Goal: Obtain resource: Download file/media

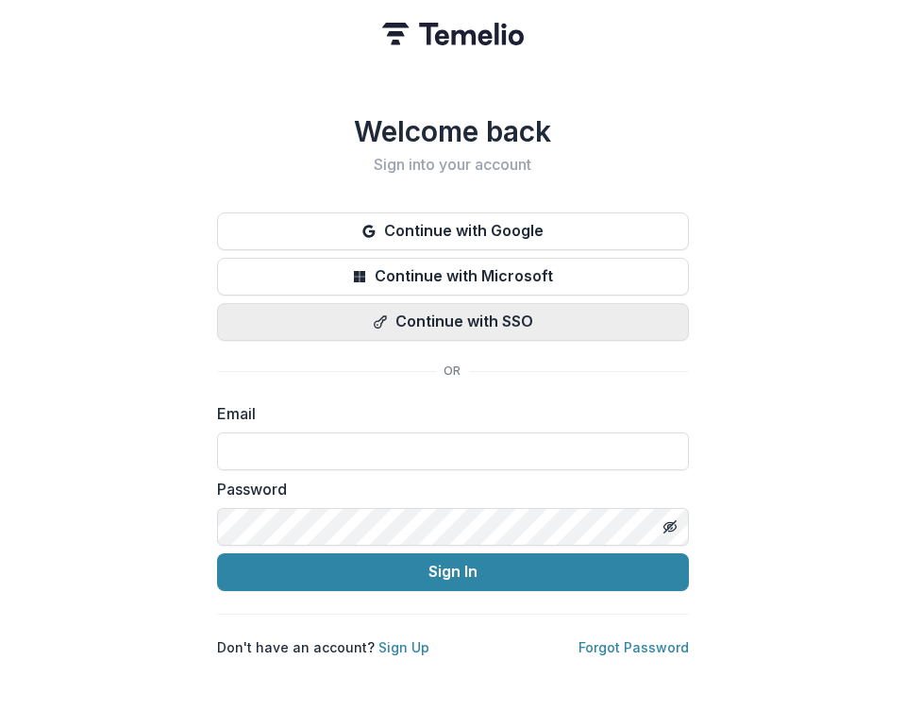
click at [560, 317] on button "Continue with SSO" at bounding box center [453, 322] width 472 height 38
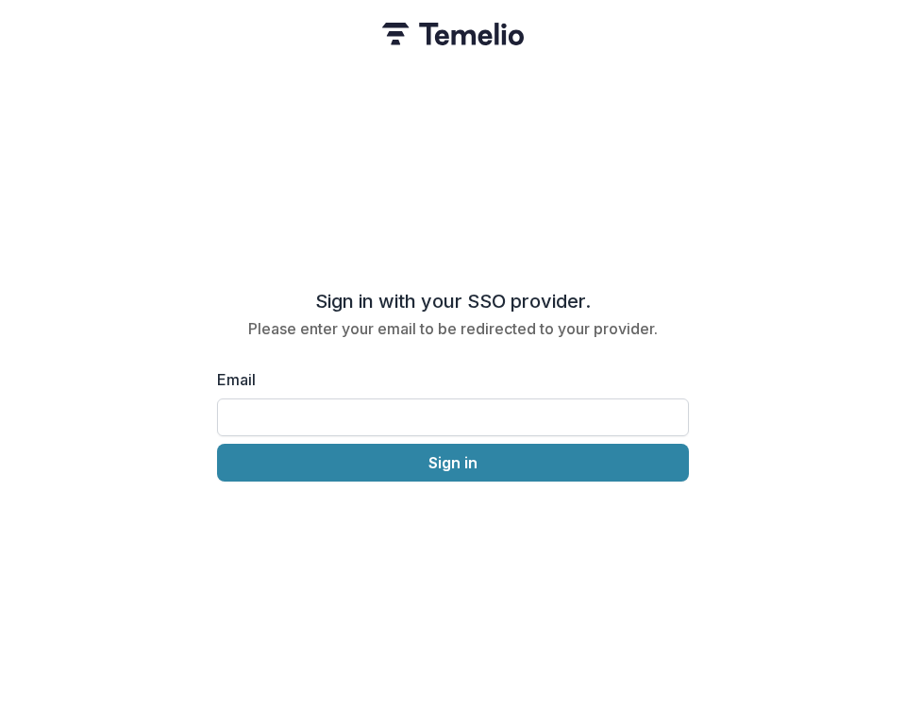
click at [374, 399] on input "Email" at bounding box center [453, 417] width 472 height 38
type input "**********"
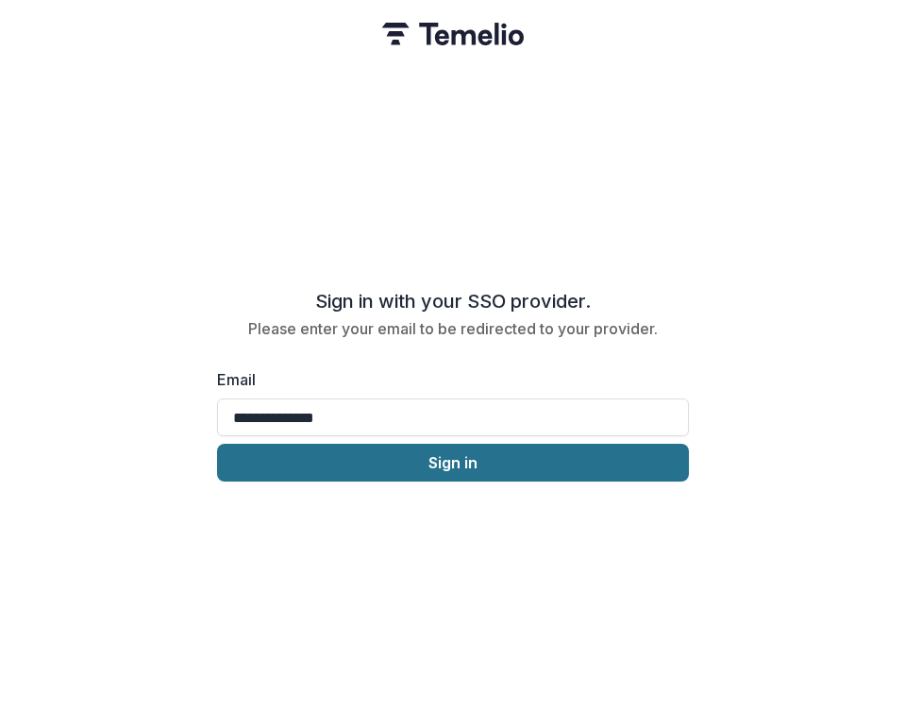
click at [370, 471] on button "Sign in" at bounding box center [453, 463] width 472 height 38
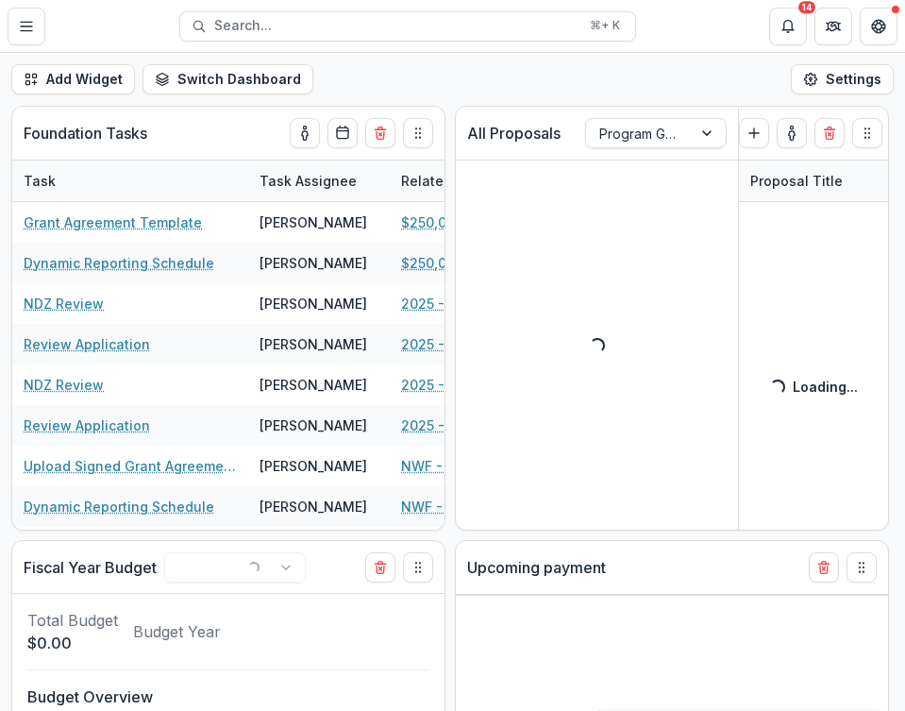
select select "**********"
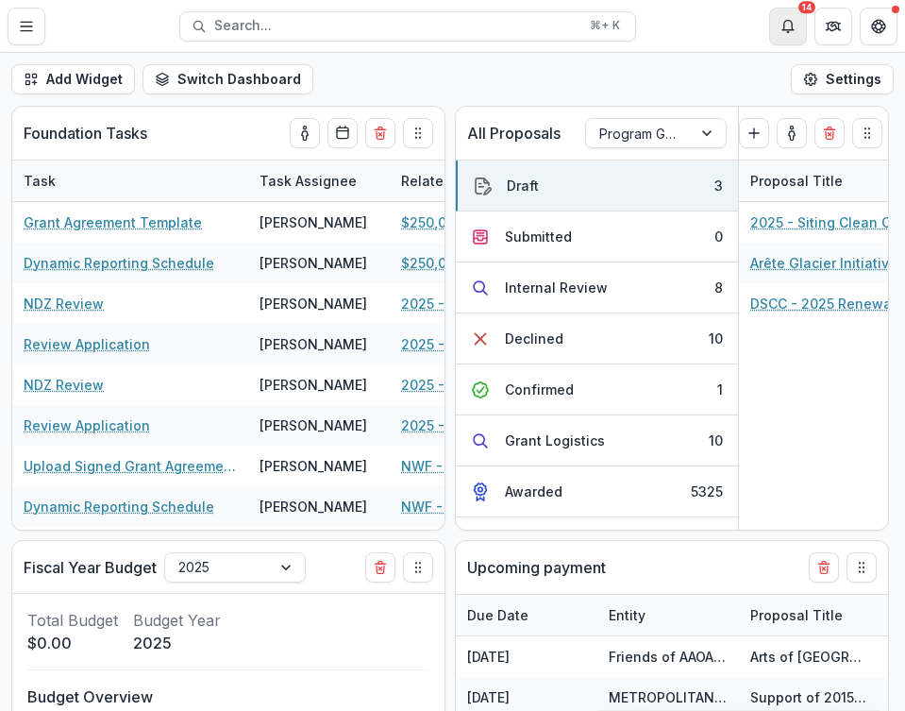
click at [783, 29] on icon "Notifications" at bounding box center [788, 24] width 11 height 9
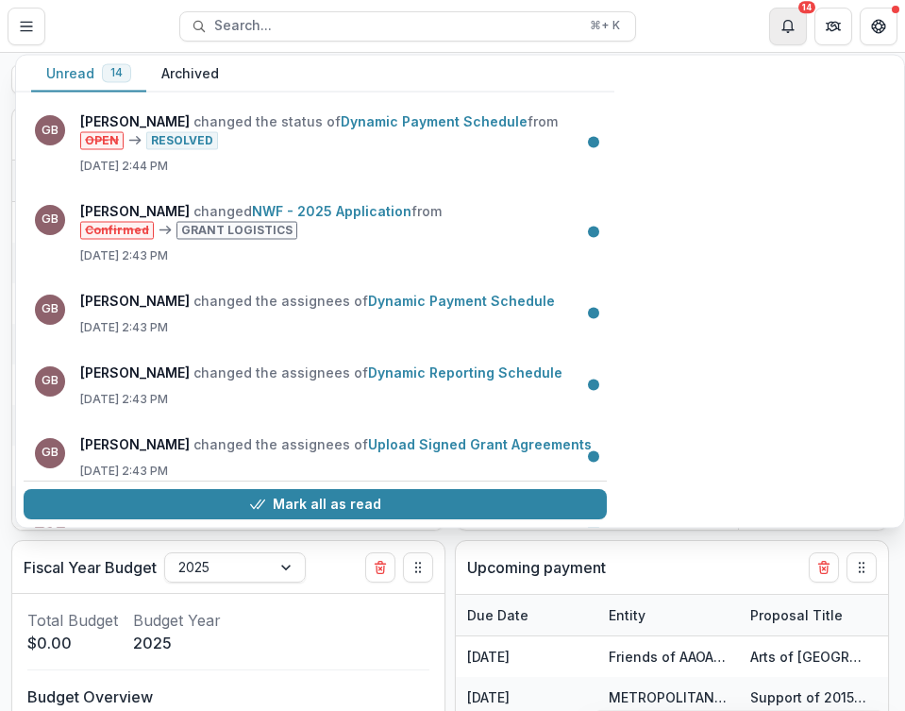
click at [784, 29] on icon "Notifications" at bounding box center [788, 24] width 11 height 9
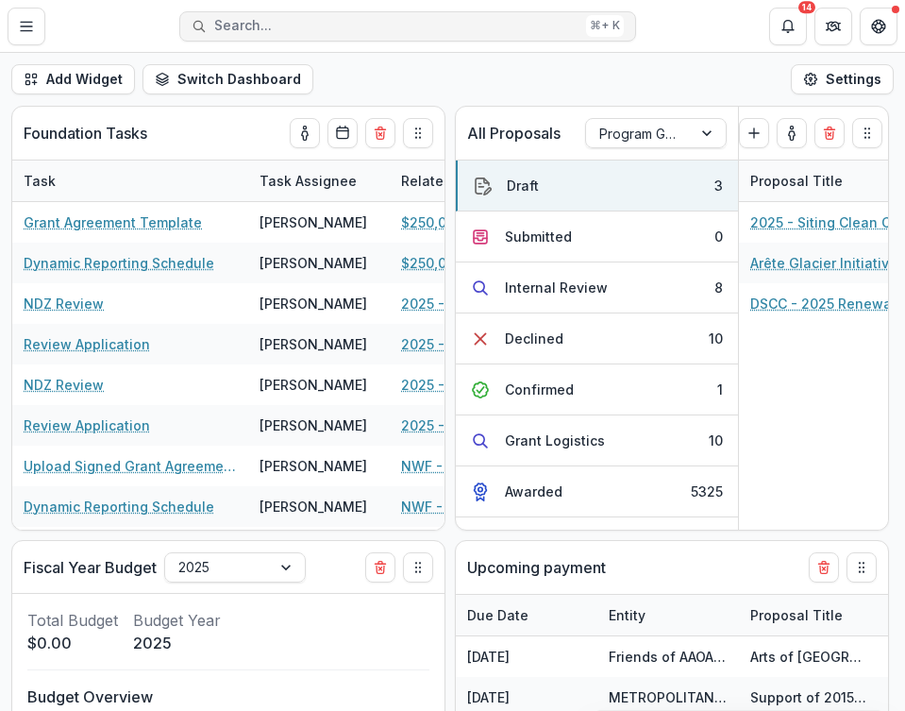
select select "**********"
click at [396, 14] on button "Search... ⌘ + K" at bounding box center [407, 26] width 457 height 30
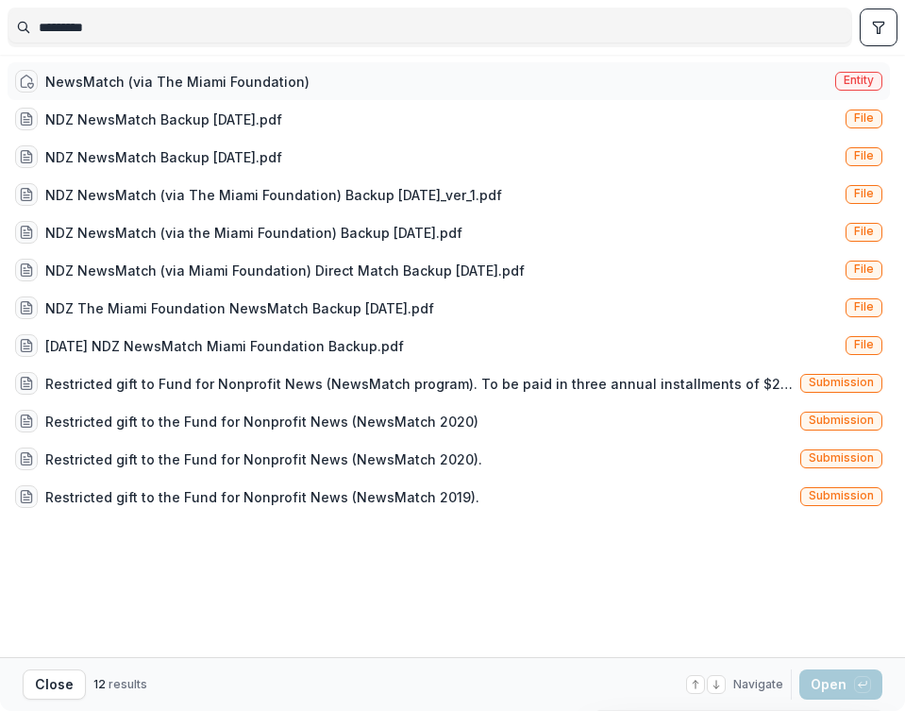
type input "*********"
click at [164, 91] on div "NewsMatch (via The Miami Foundation)" at bounding box center [162, 81] width 295 height 23
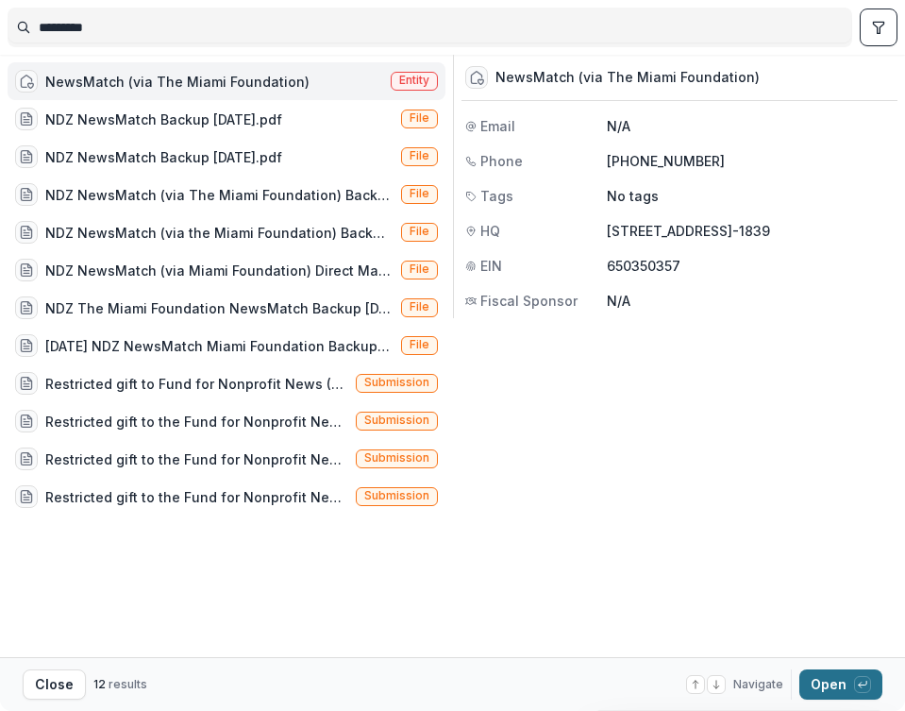
click at [833, 688] on button "Open with enter key" at bounding box center [841, 684] width 83 height 30
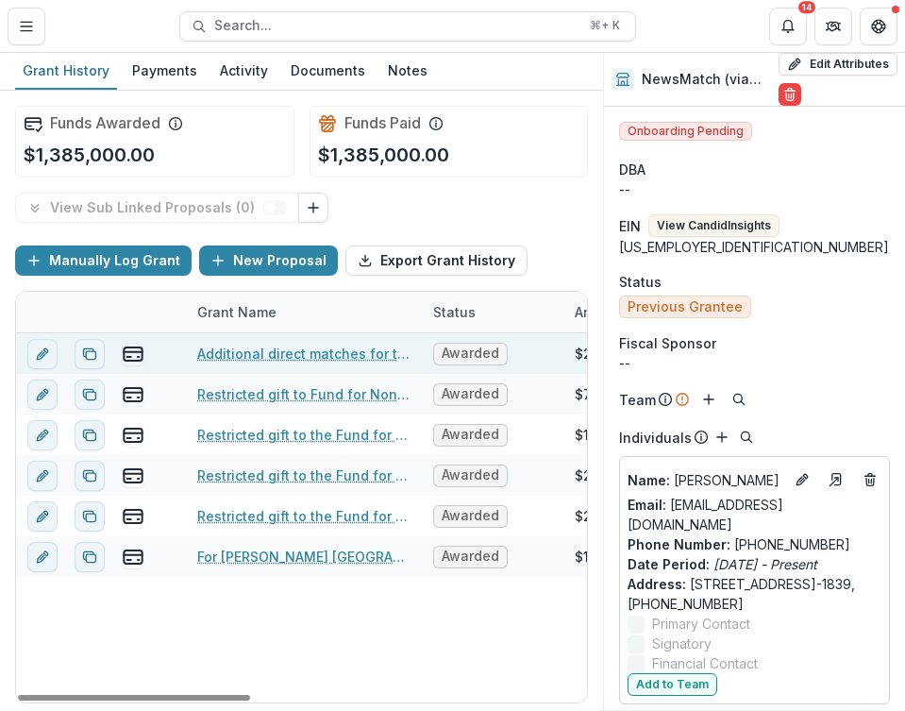
click at [315, 348] on link "Additional direct matches for two local [US_STATE] newsrooms; $15,000 for Aspen…" at bounding box center [303, 354] width 213 height 20
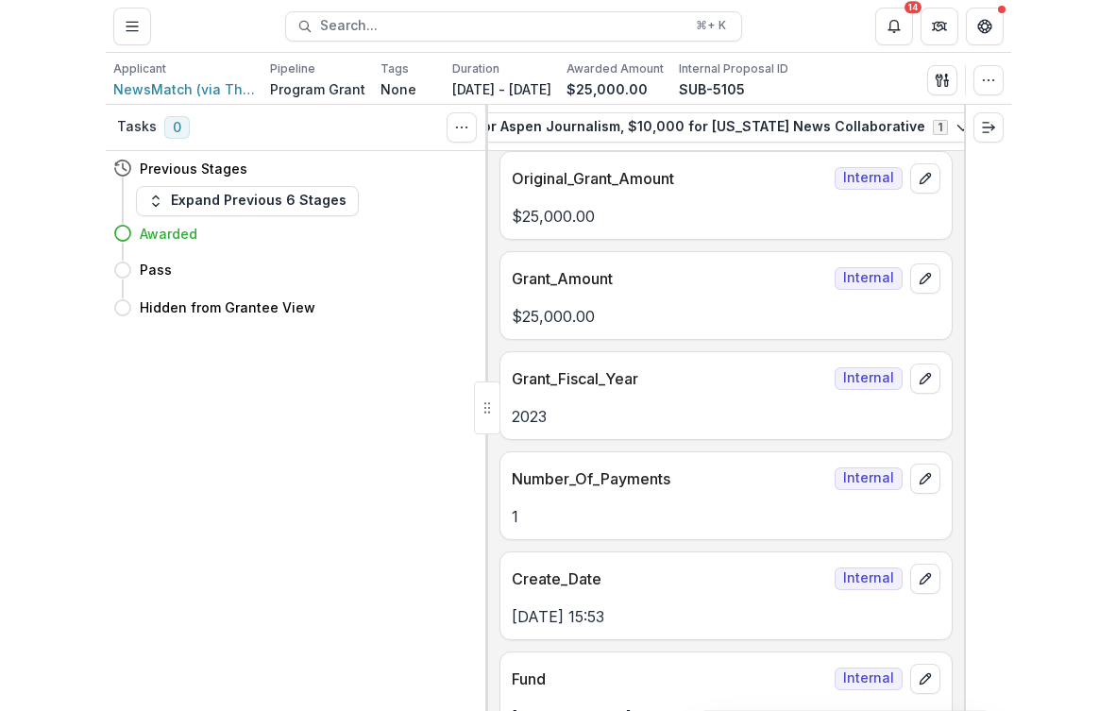
scroll to position [0, 701]
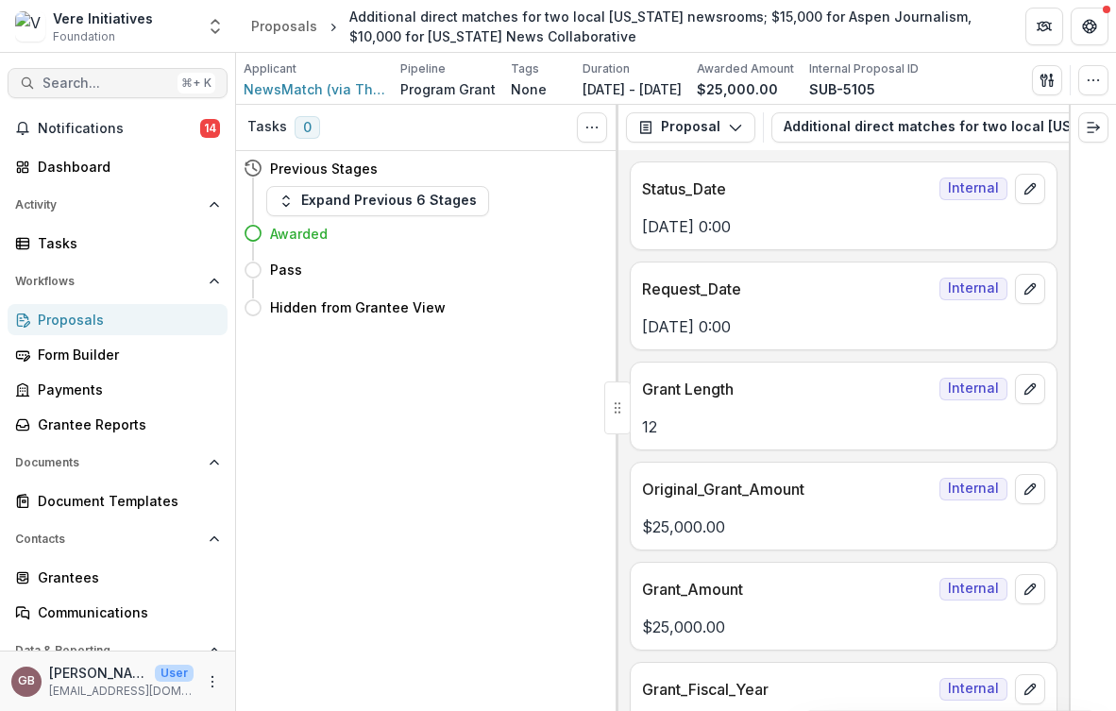
click at [121, 78] on span "Search..." at bounding box center [105, 84] width 127 height 16
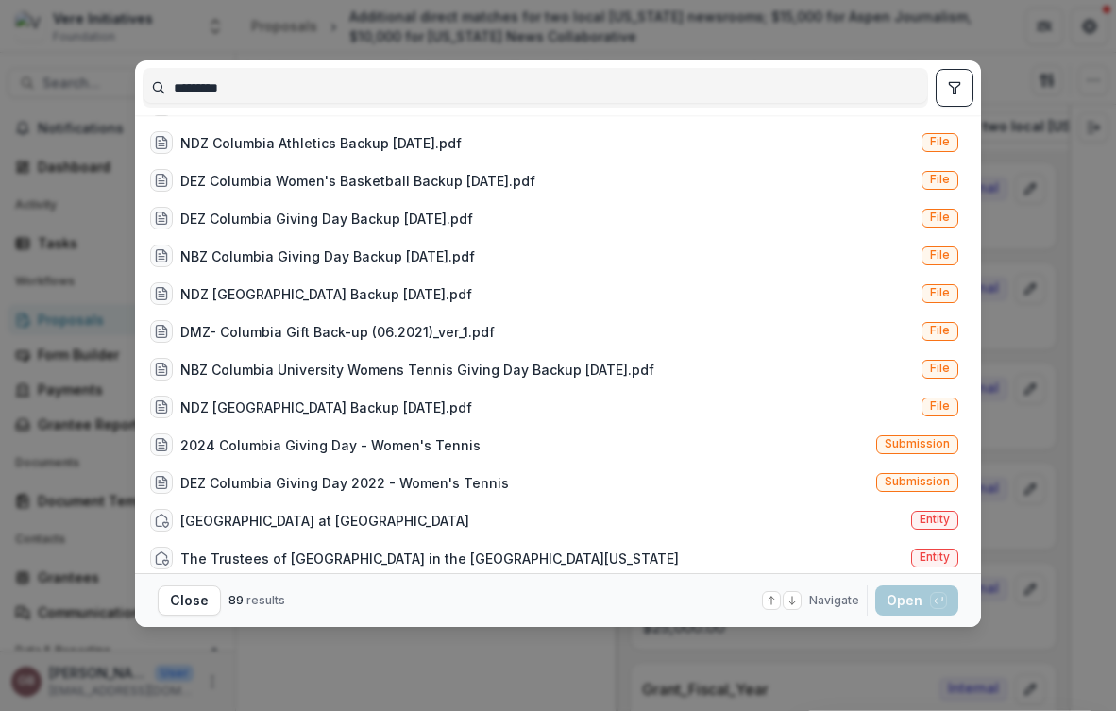
scroll to position [2184, 0]
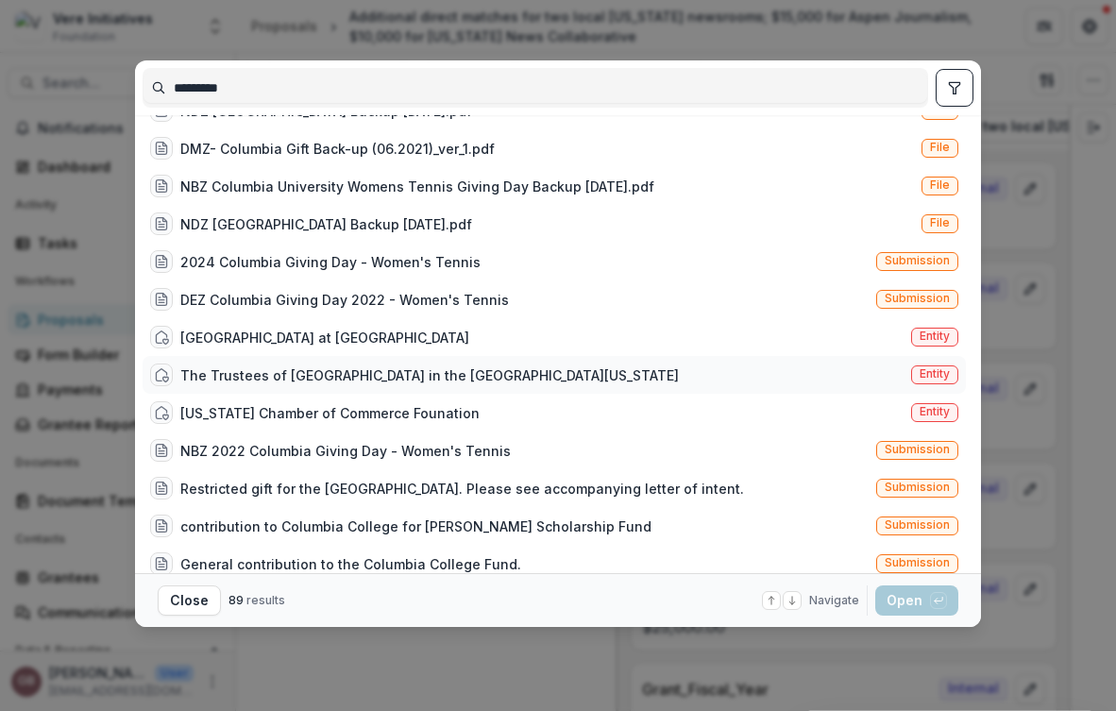
type input "********"
click at [447, 381] on div "The Trustees of [GEOGRAPHIC_DATA] in the [GEOGRAPHIC_DATA][US_STATE]" at bounding box center [429, 375] width 498 height 20
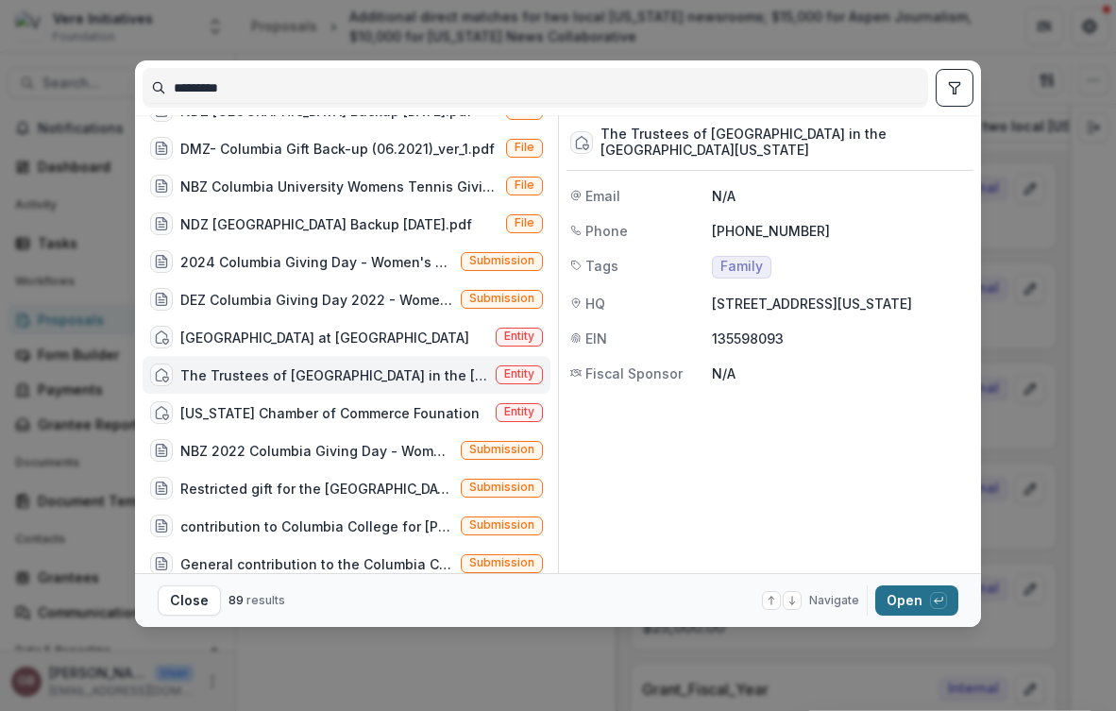
click at [899, 601] on button "Open with enter key" at bounding box center [916, 600] width 83 height 30
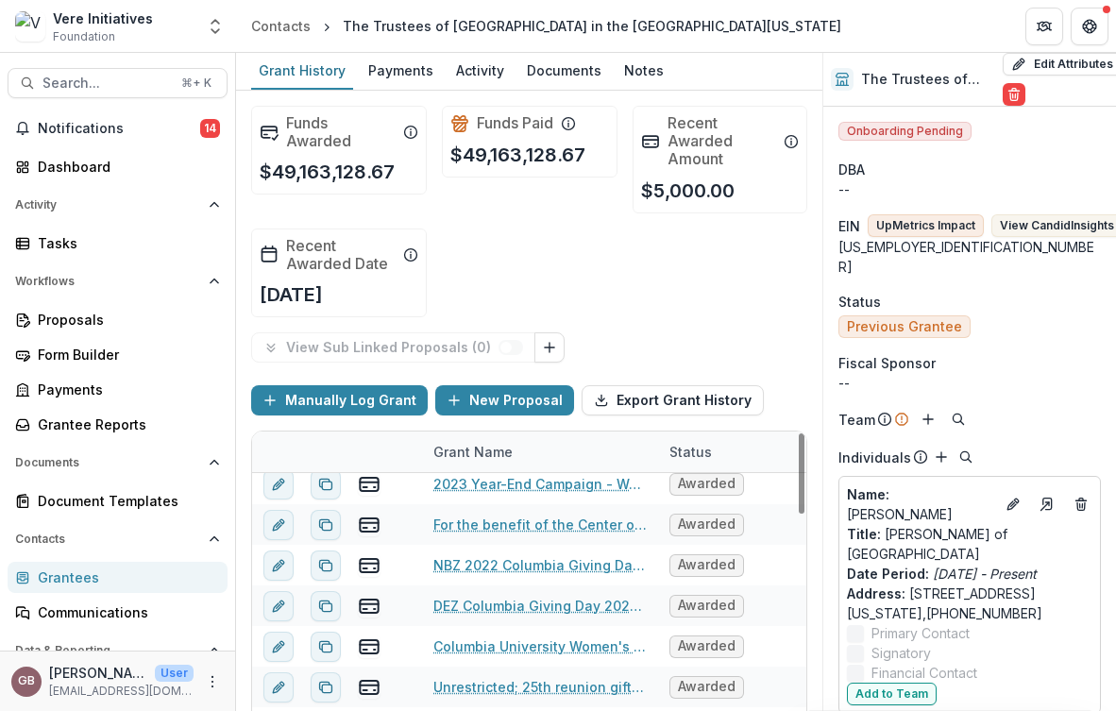
scroll to position [101, 0]
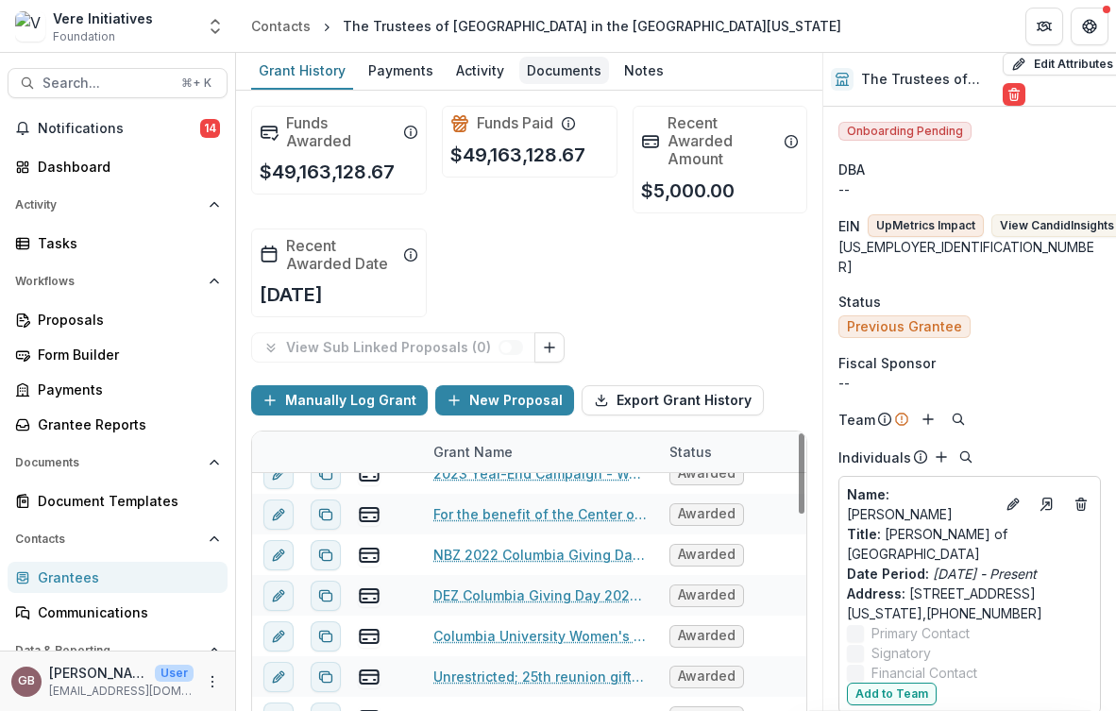
click at [545, 61] on div "Documents" at bounding box center [564, 70] width 90 height 27
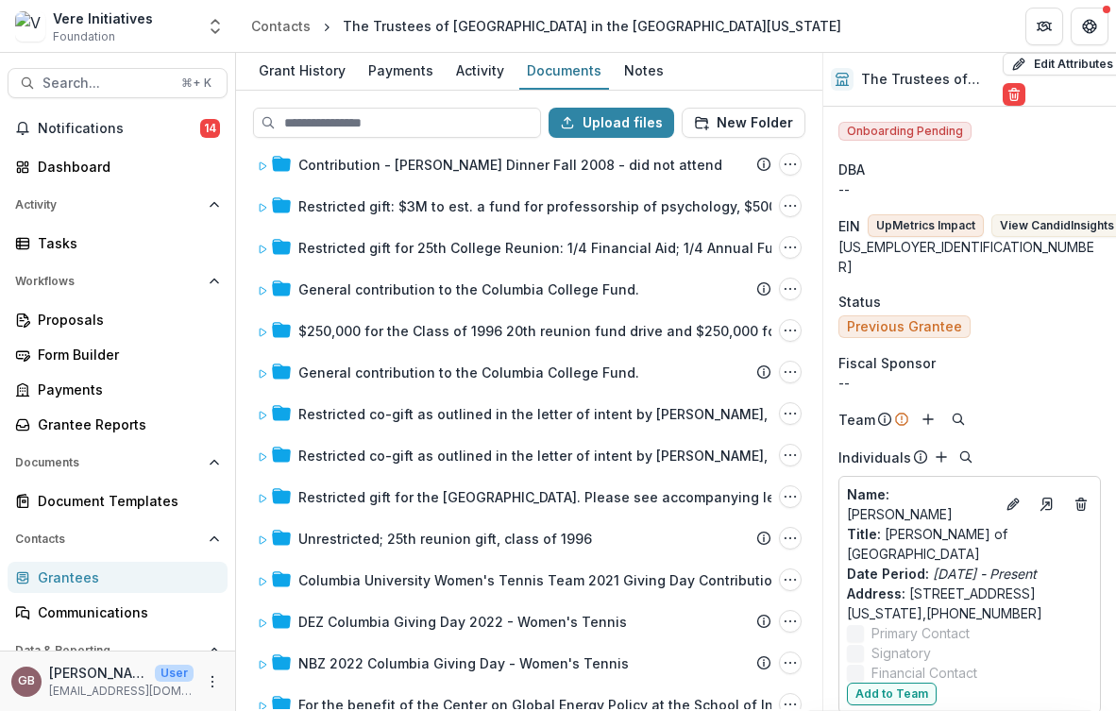
scroll to position [1166, 0]
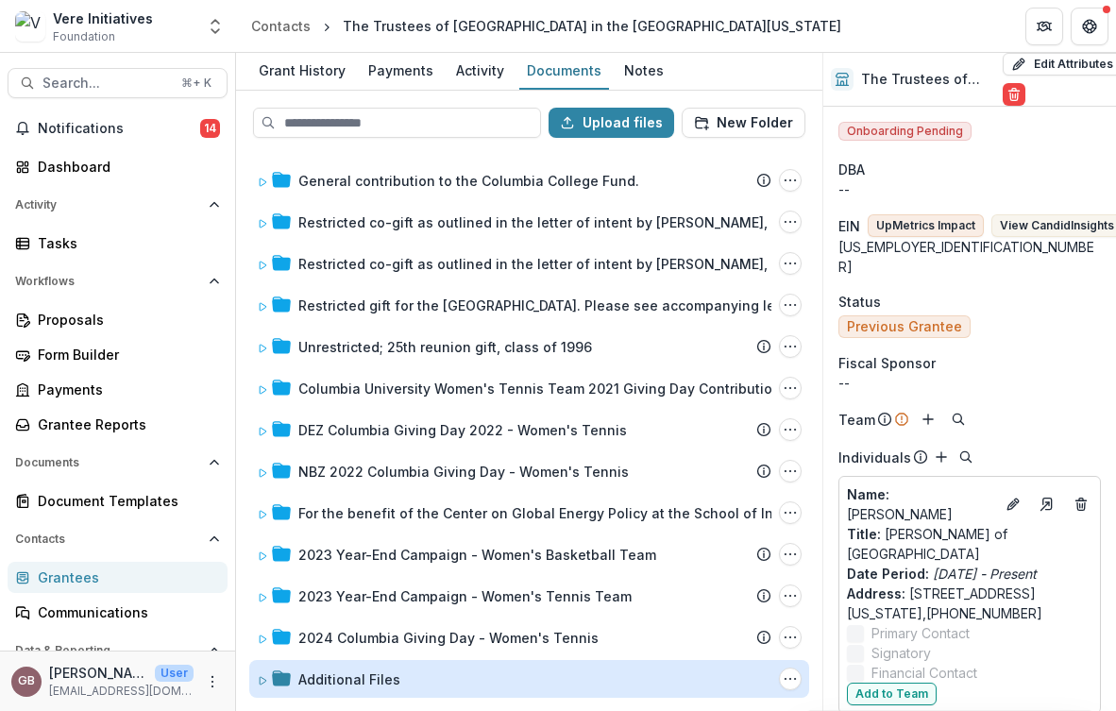
click at [378, 679] on div "Additional Files" at bounding box center [349, 679] width 102 height 20
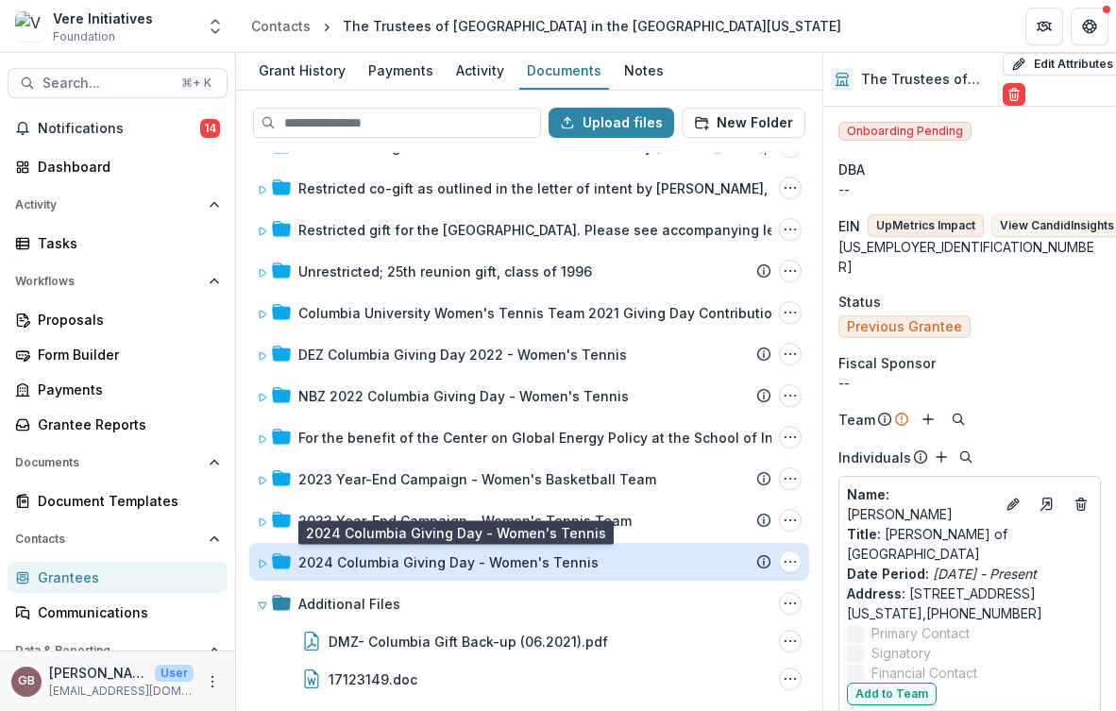
click at [413, 569] on div "2024 Columbia Giving Day - Women's Tennis" at bounding box center [448, 562] width 300 height 20
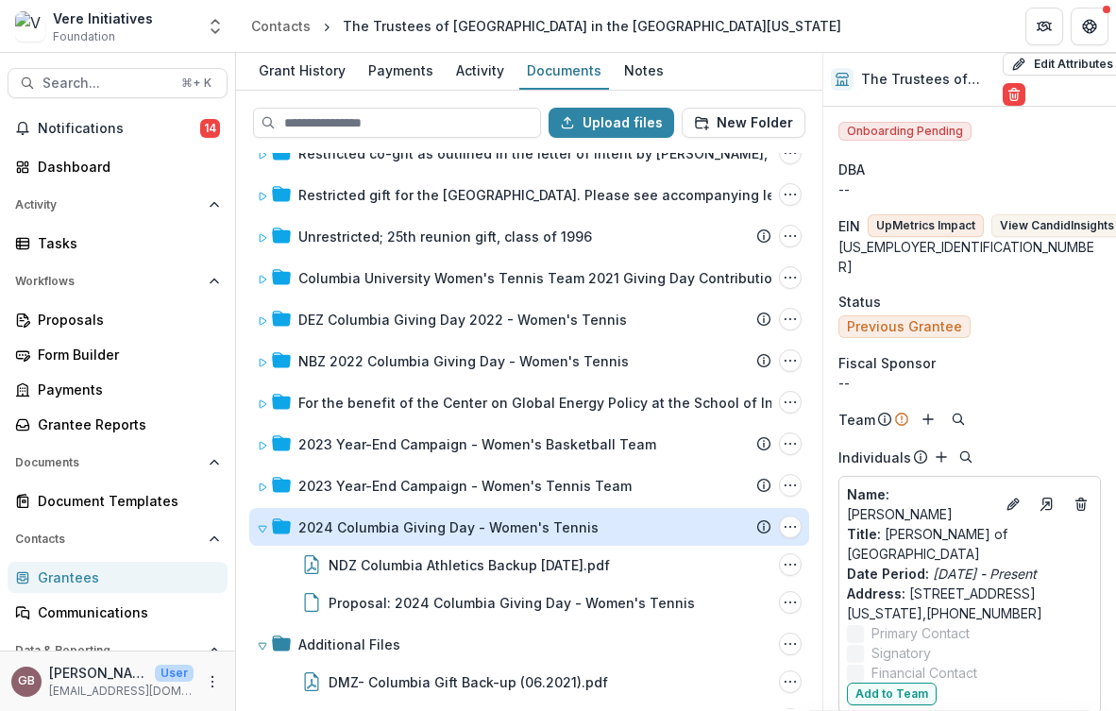
scroll to position [1277, 0]
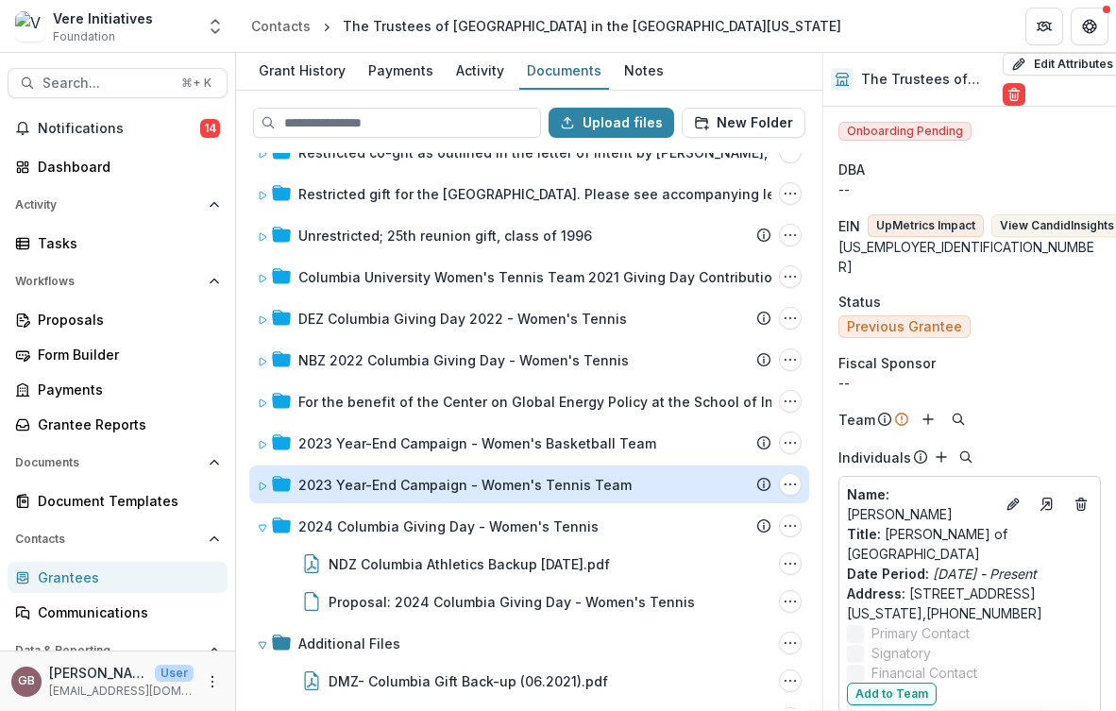
click at [438, 489] on div "2023 Year-End Campaign - Women's Tennis Team" at bounding box center [464, 485] width 333 height 20
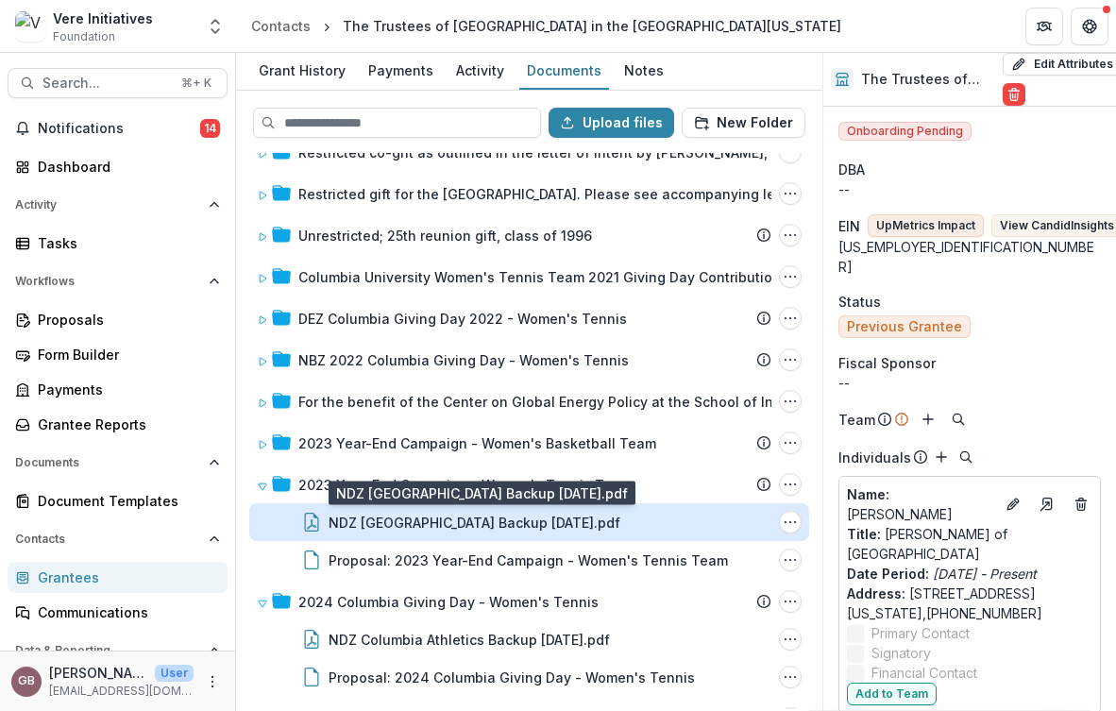
click at [441, 514] on div "NDZ [GEOGRAPHIC_DATA] Backup [DATE].pdf" at bounding box center [475, 523] width 292 height 20
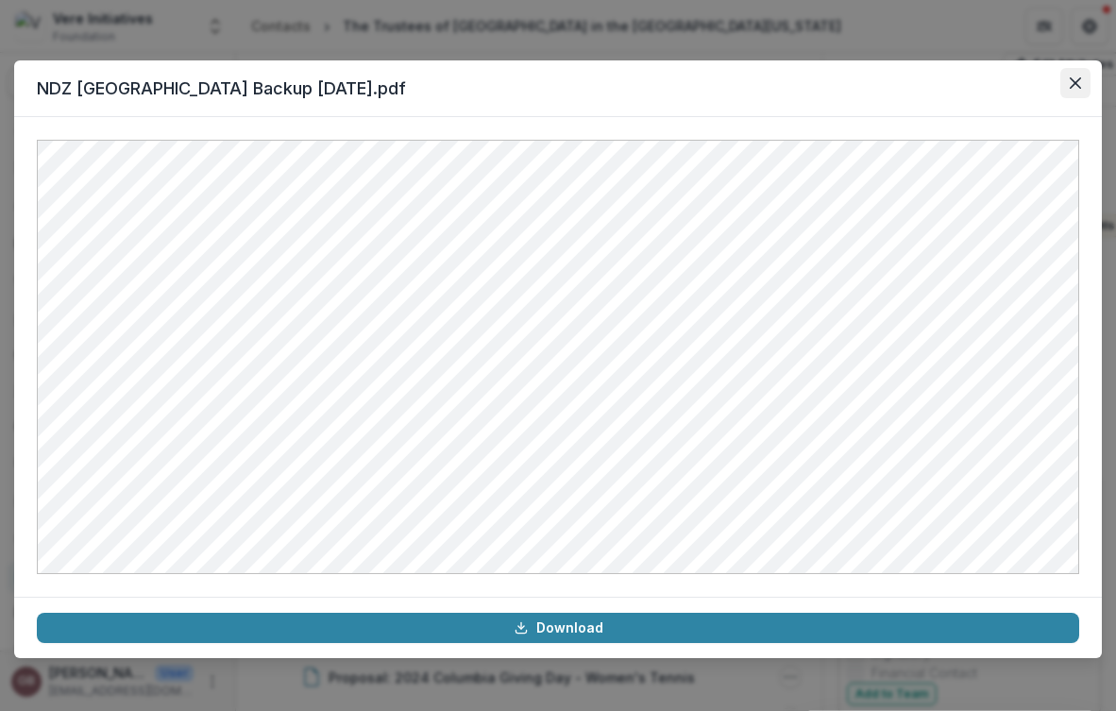
click at [1073, 87] on icon "Close" at bounding box center [1075, 82] width 11 height 11
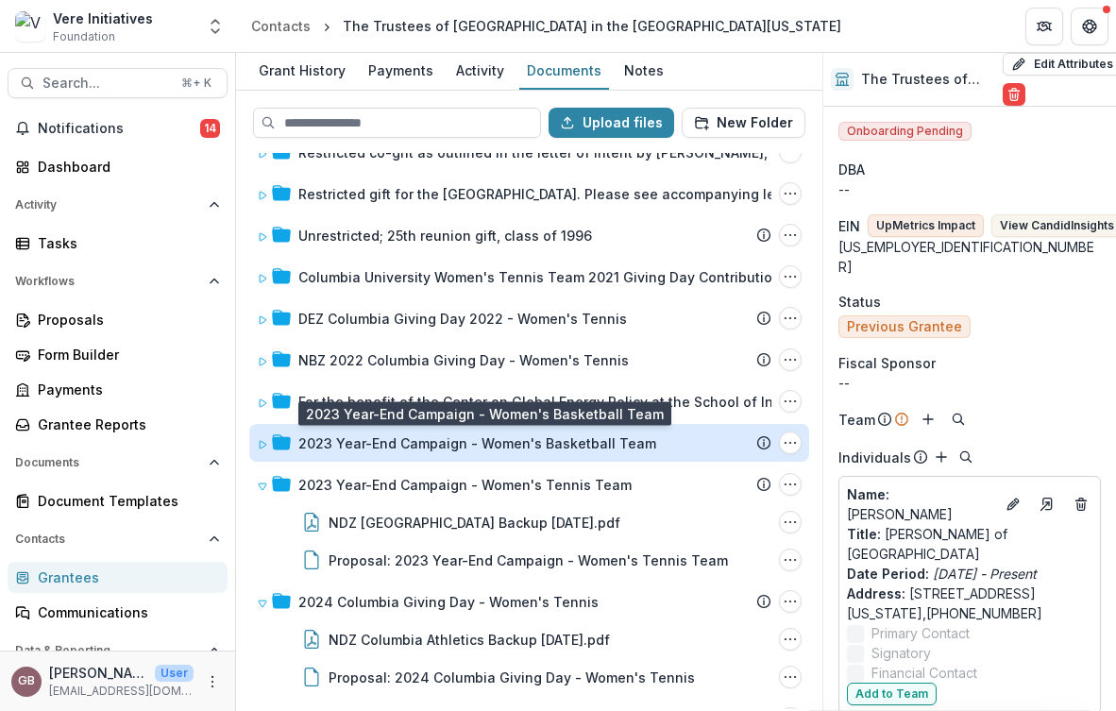
click at [478, 437] on div "2023 Year-End Campaign - Women's Basketball Team" at bounding box center [477, 443] width 358 height 20
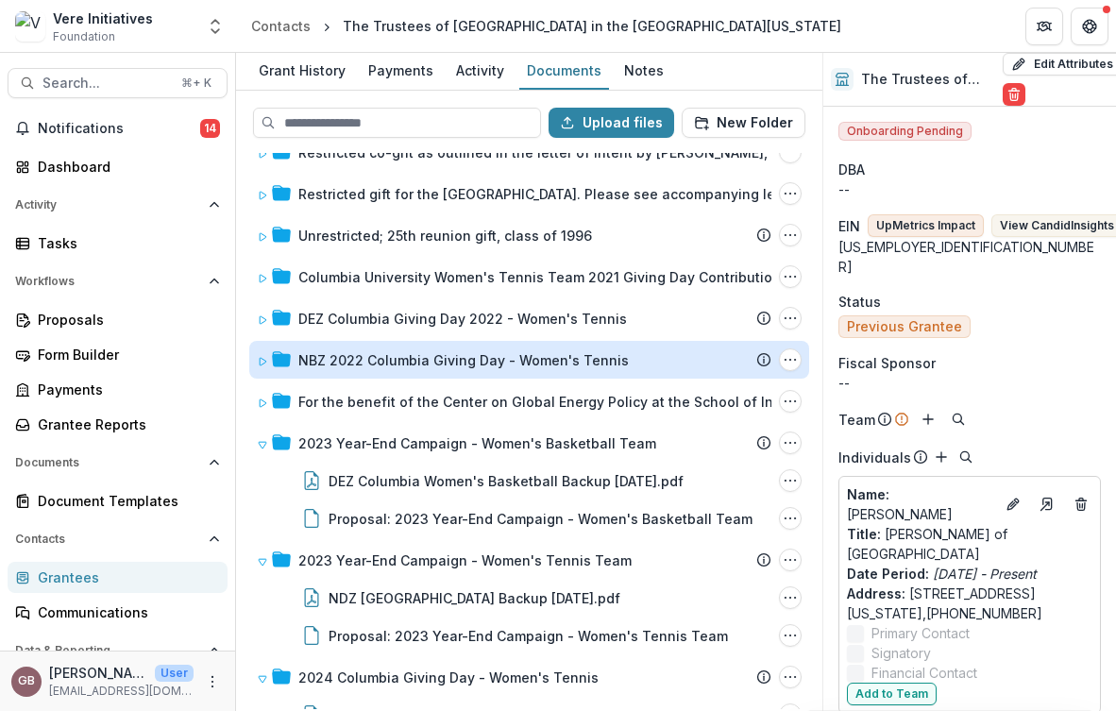
click at [420, 351] on div "NBZ 2022 Columbia Giving Day - Women's Tennis" at bounding box center [463, 360] width 330 height 20
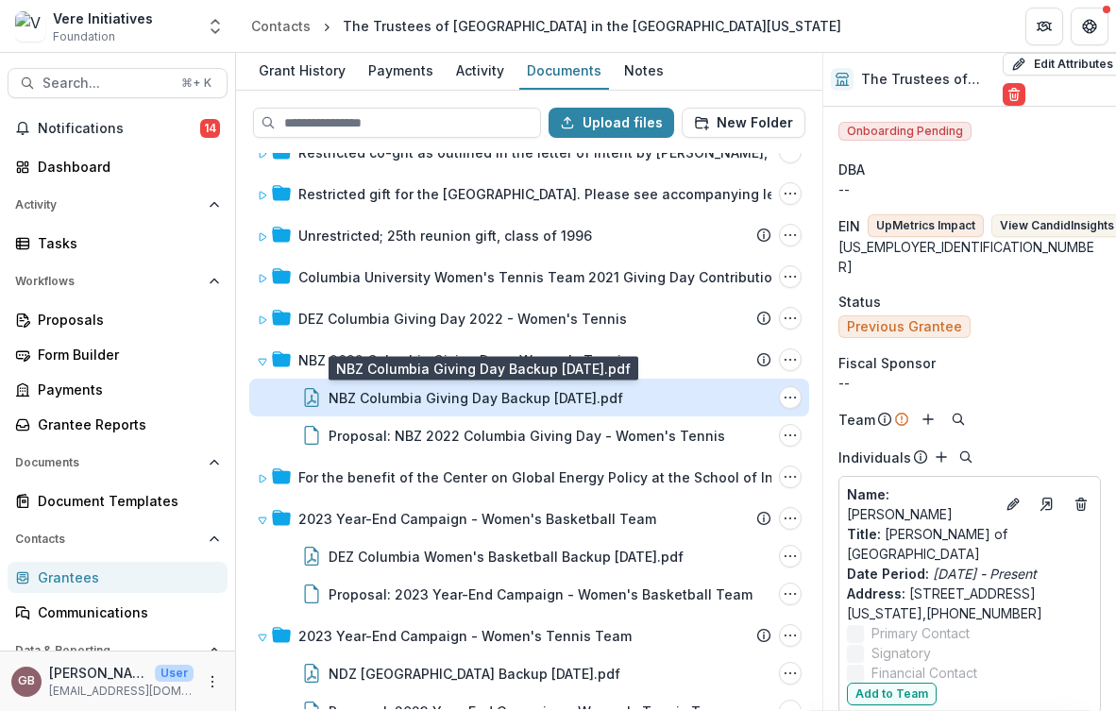
click at [429, 393] on div "NBZ Columbia Giving Day Backup [DATE].pdf" at bounding box center [476, 398] width 295 height 20
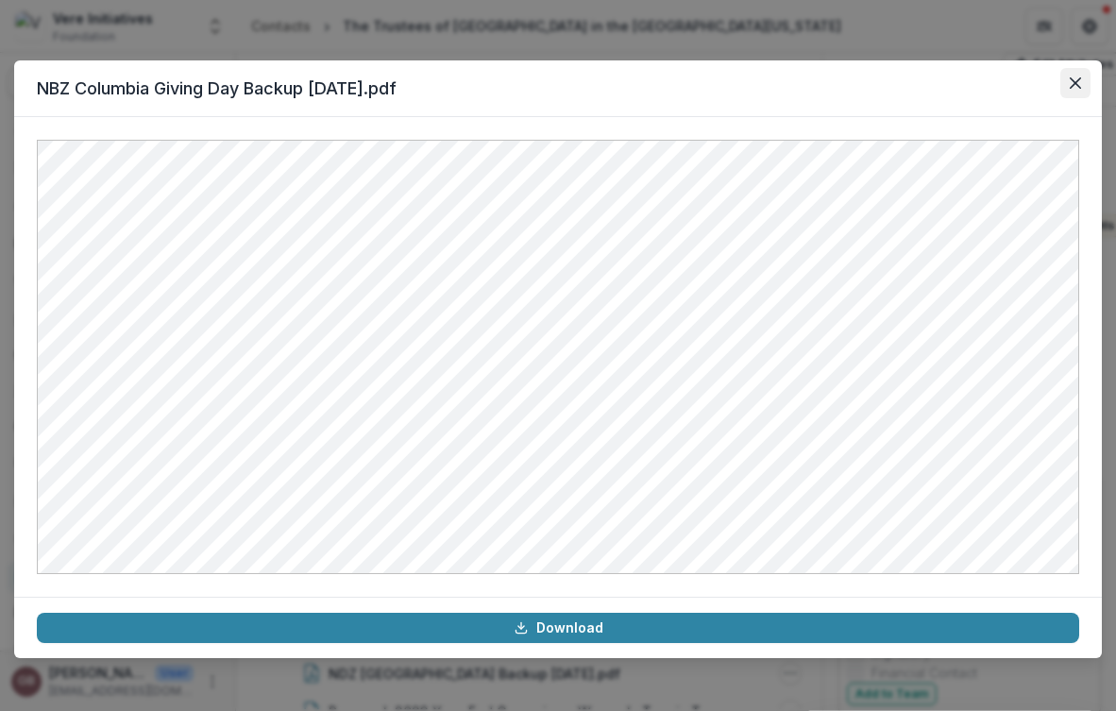
click at [1080, 82] on icon "Close" at bounding box center [1075, 82] width 11 height 11
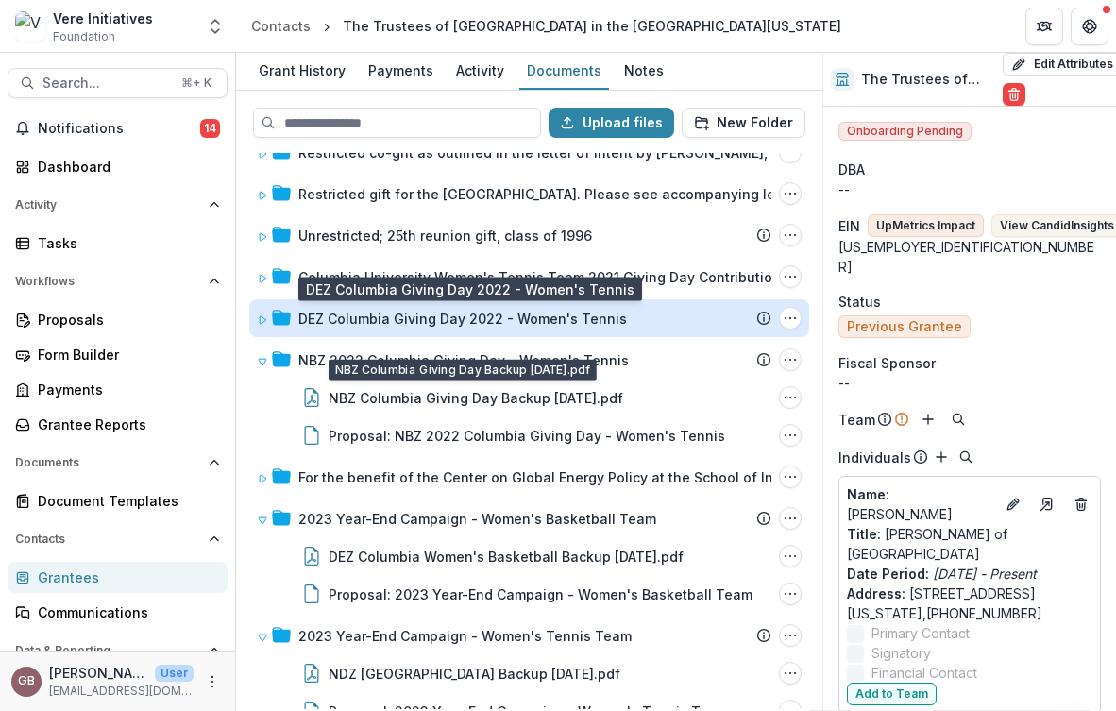
click at [514, 312] on div "DEZ Columbia Giving Day 2022 - Women's Tennis" at bounding box center [462, 319] width 329 height 20
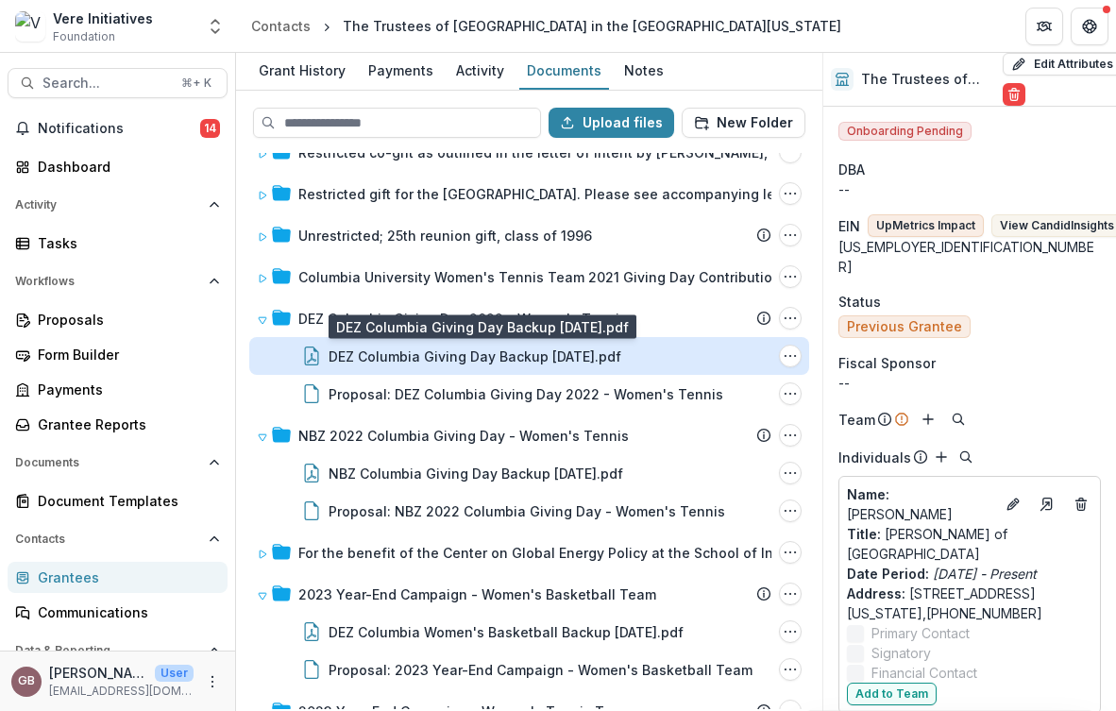
click at [499, 352] on div "DEZ Columbia Giving Day Backup [DATE].pdf" at bounding box center [475, 356] width 293 height 20
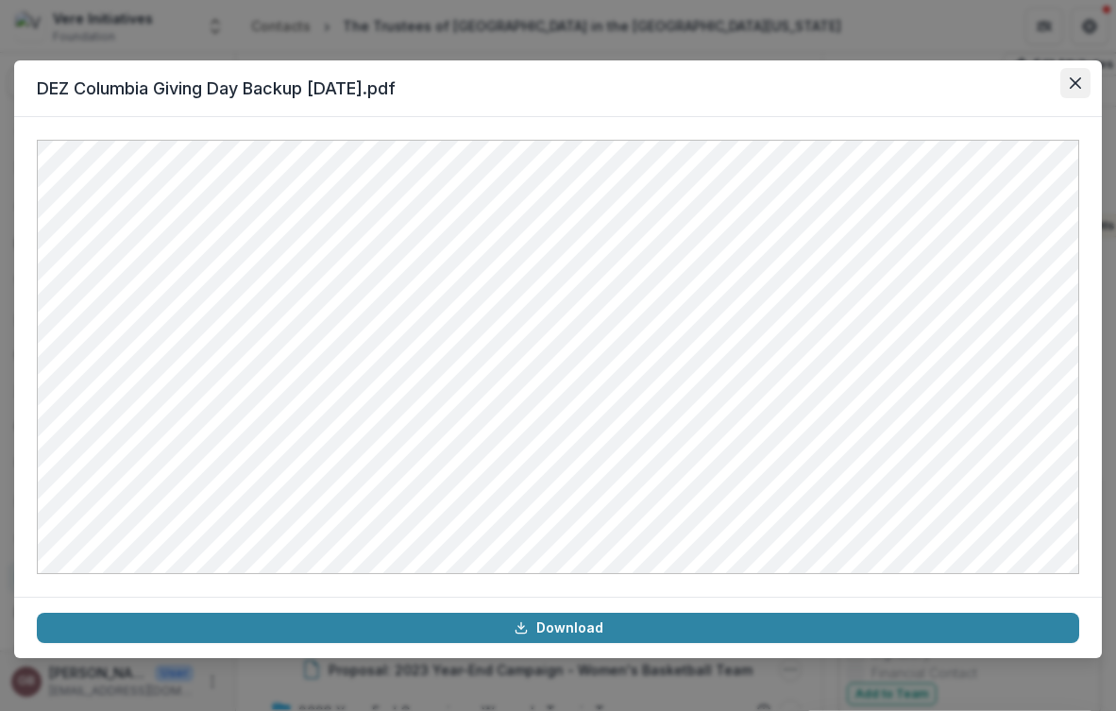
click at [1079, 94] on button "Close" at bounding box center [1075, 83] width 30 height 30
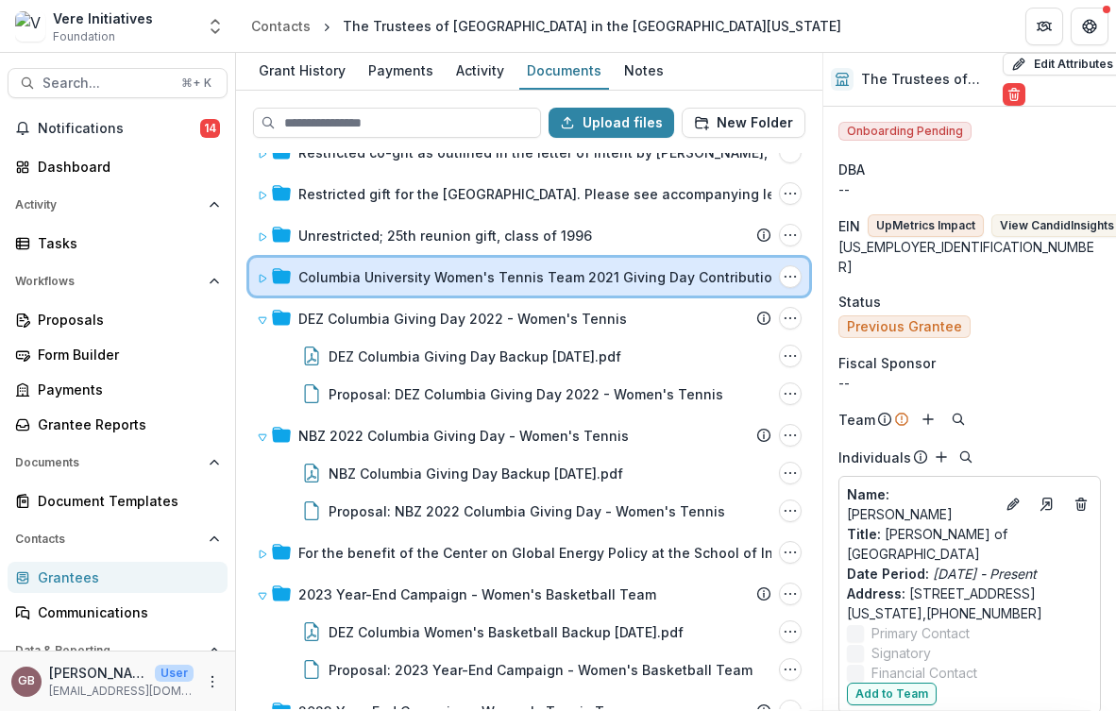
click at [537, 264] on div "Columbia University Women's Tennis Team 2021 Giving Day Contribution Submission…" at bounding box center [529, 277] width 560 height 38
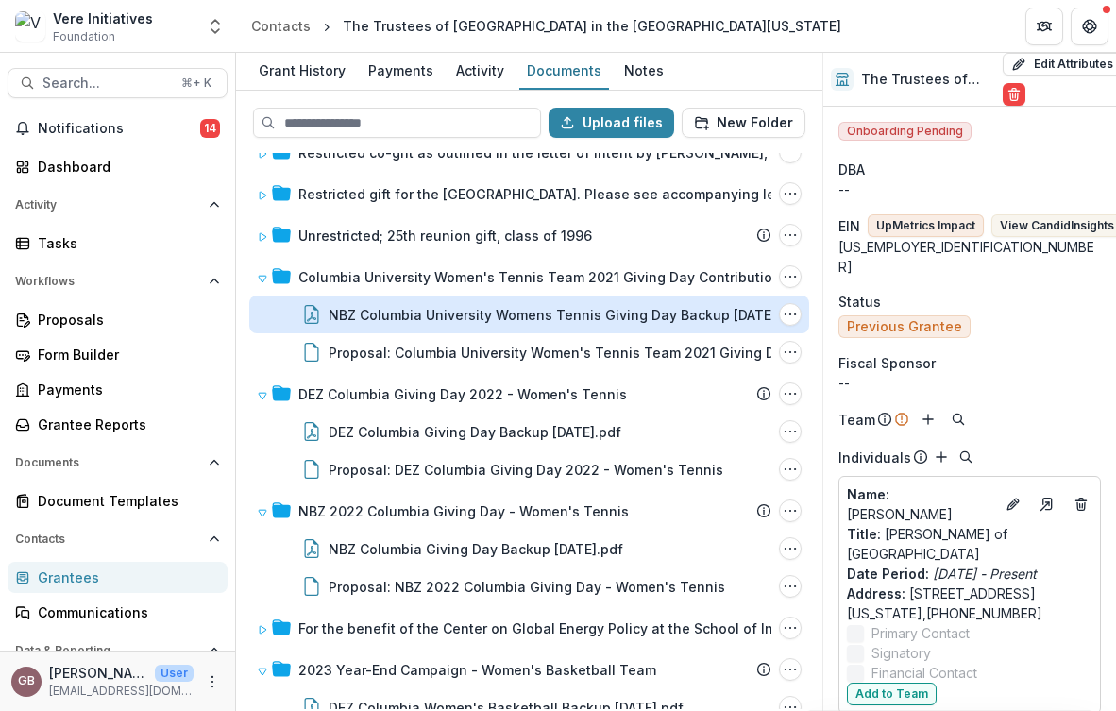
click at [495, 314] on div "NBZ Columbia University Womens Tennis Giving Day Backup [DATE].pdf" at bounding box center [566, 315] width 474 height 20
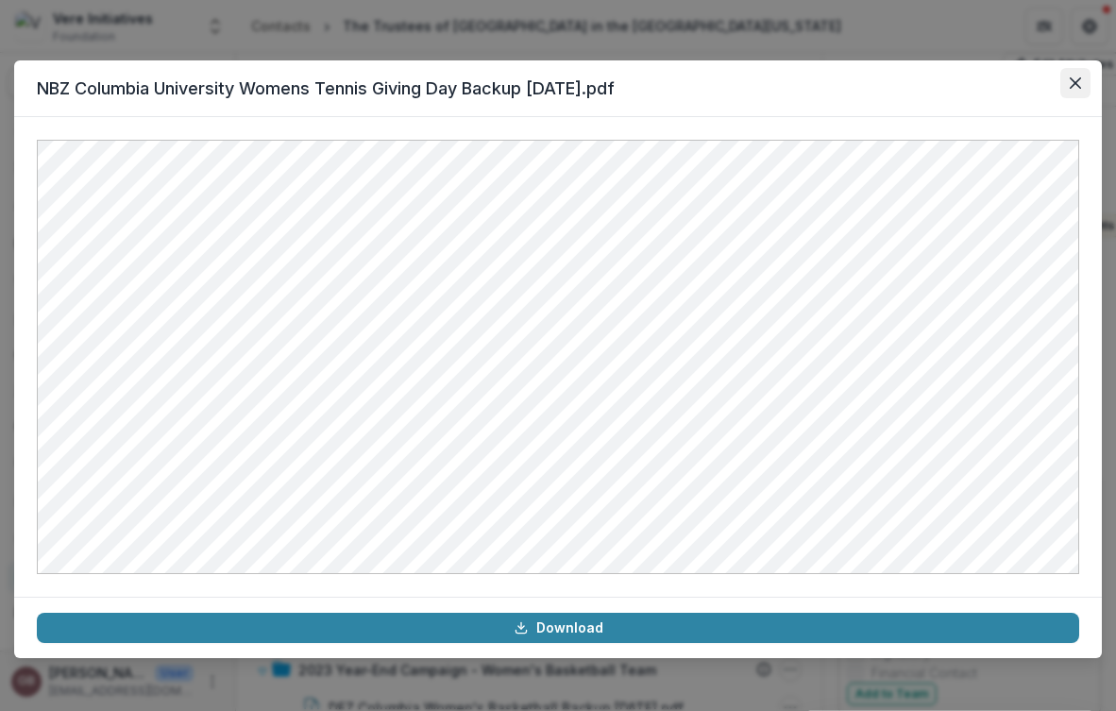
click at [1071, 87] on icon "Close" at bounding box center [1075, 82] width 11 height 11
